Goal: Navigation & Orientation: Find specific page/section

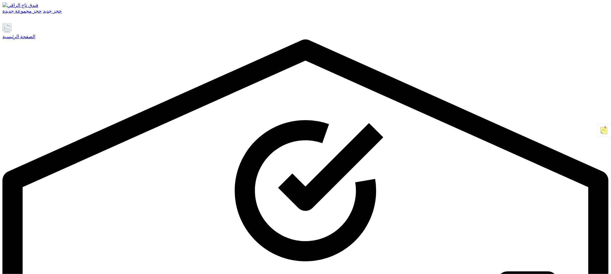
click at [27, 23] on link at bounding box center [23, 20] width 7 height 5
click at [35, 39] on font "الصفحة الرئيسية" at bounding box center [18, 36] width 33 height 5
